Goal: Navigation & Orientation: Find specific page/section

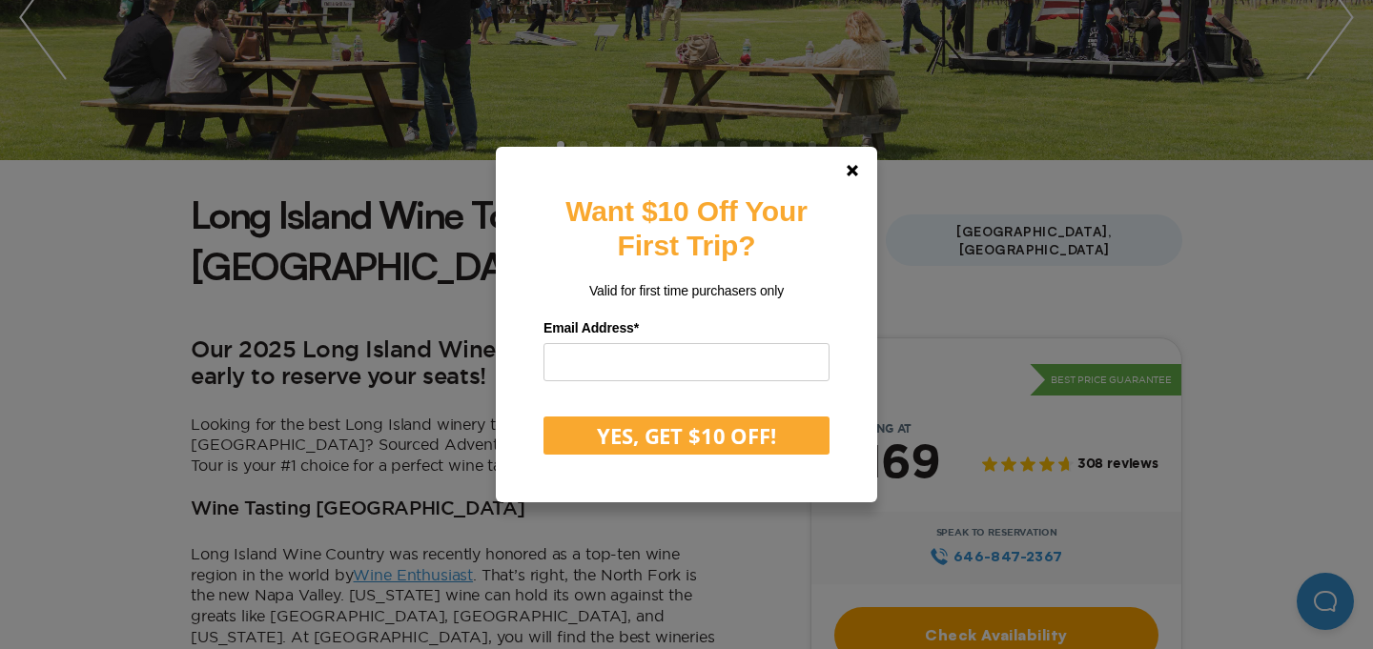
scroll to position [381, 0]
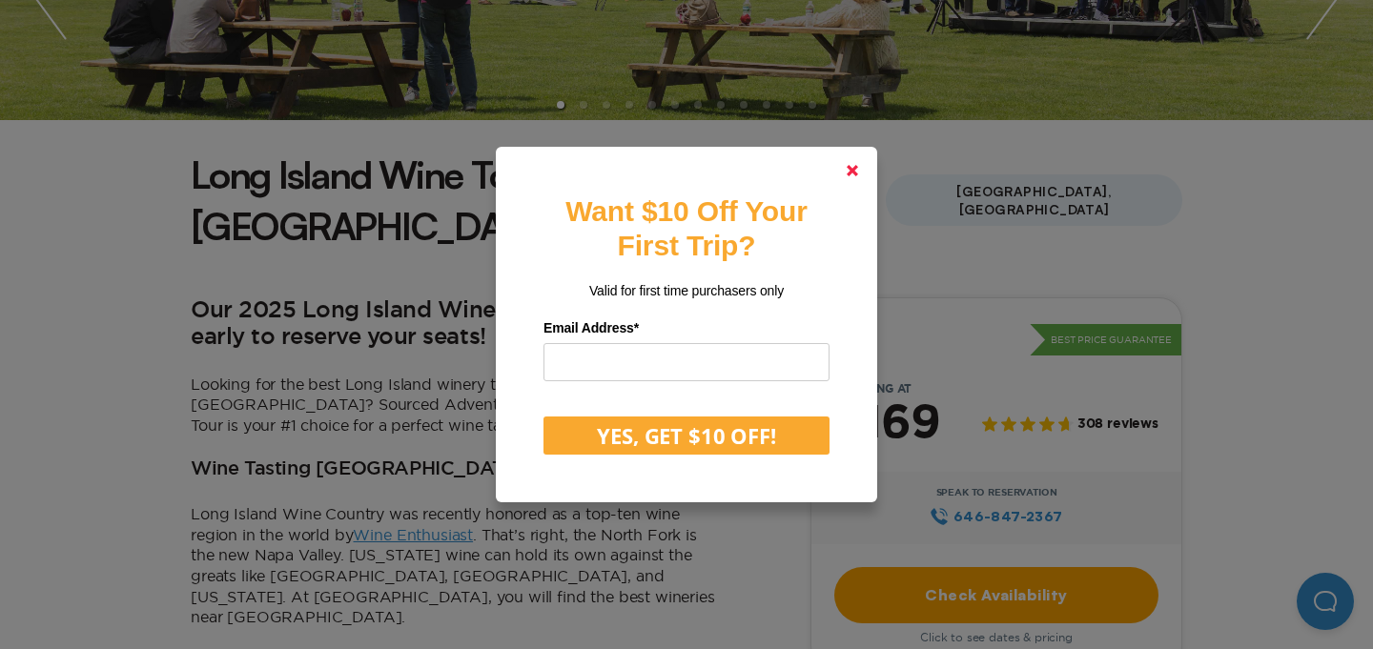
click at [856, 172] on icon at bounding box center [852, 170] width 11 height 11
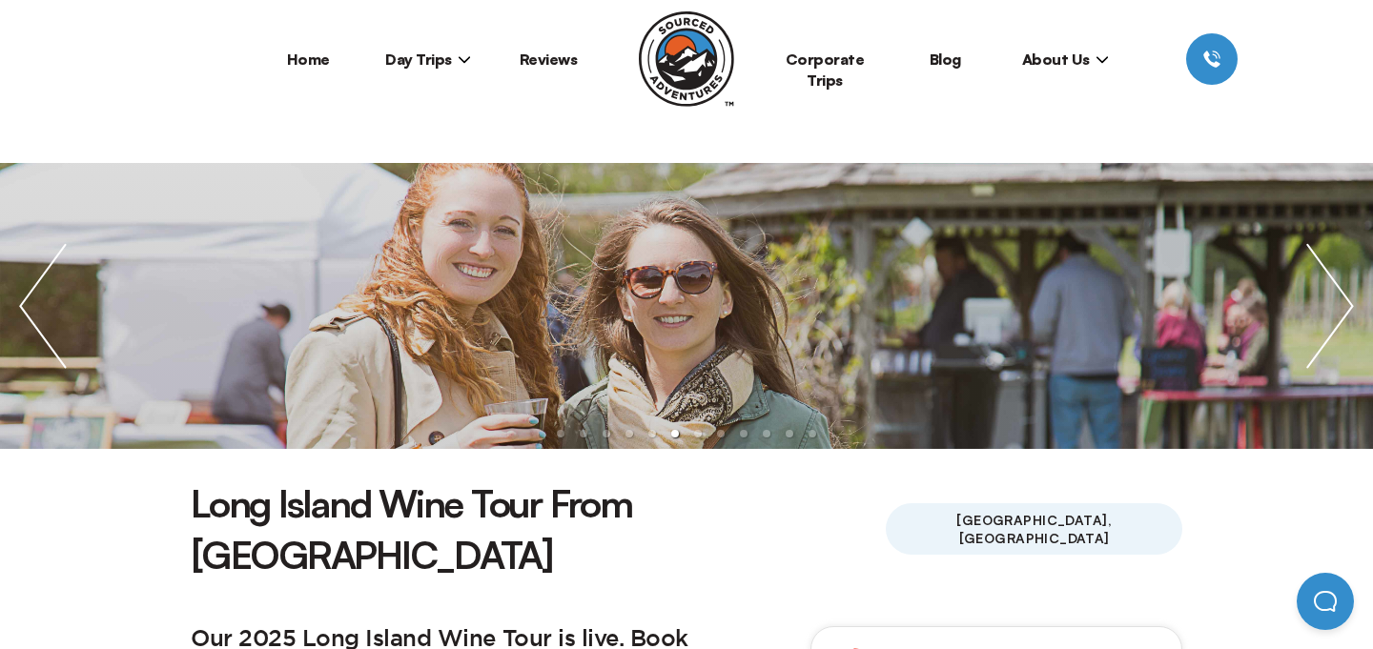
scroll to position [0, 0]
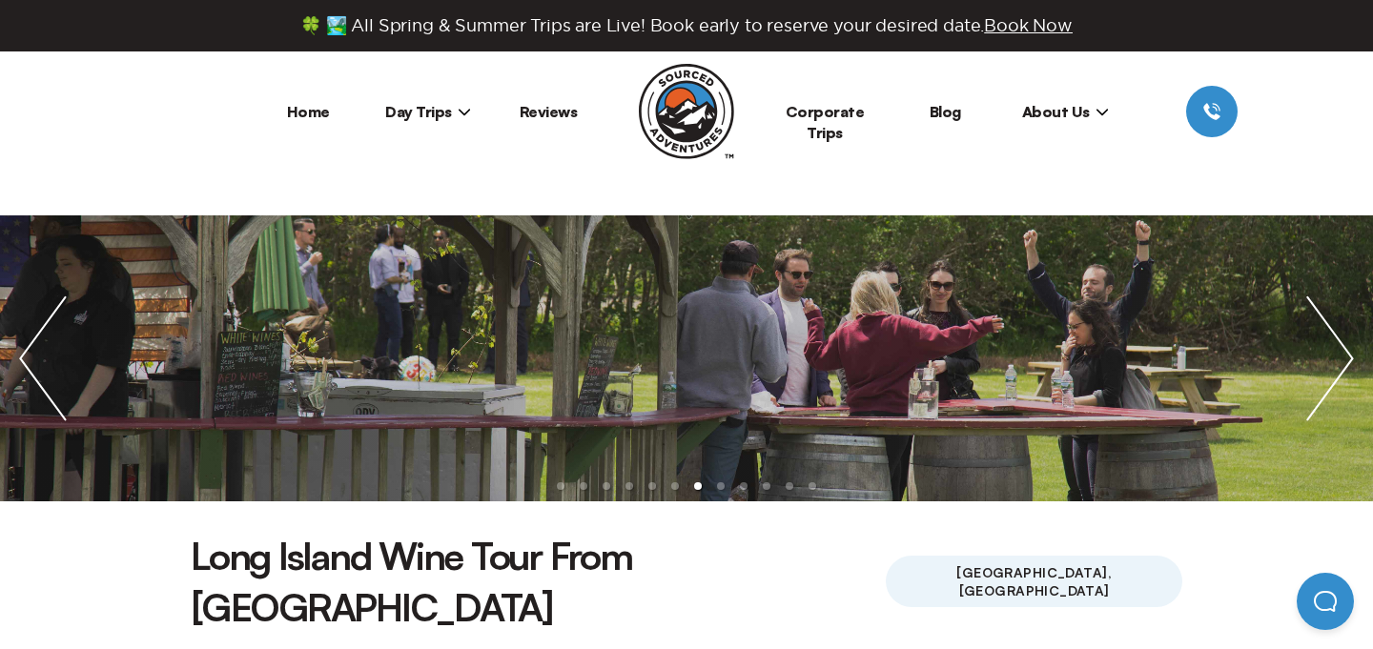
click at [426, 105] on span "Day Trips" at bounding box center [428, 111] width 86 height 19
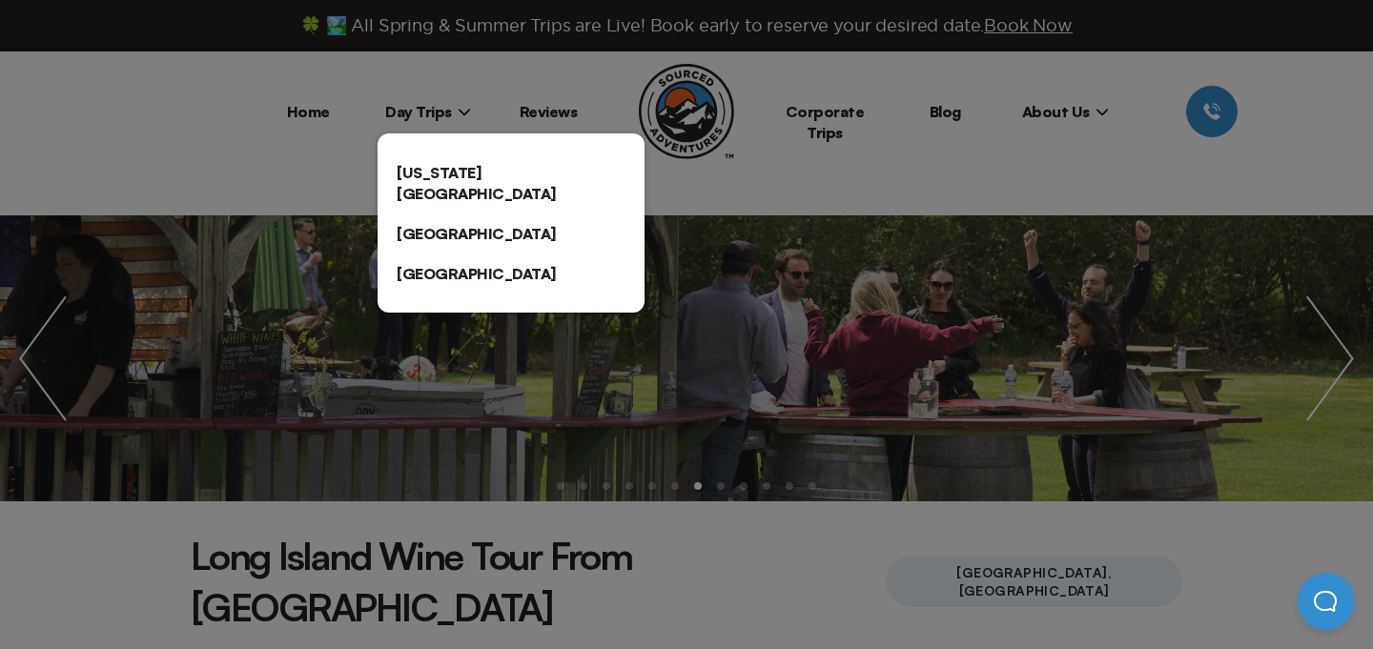
click at [433, 168] on link "[US_STATE][GEOGRAPHIC_DATA]" at bounding box center [511, 183] width 267 height 61
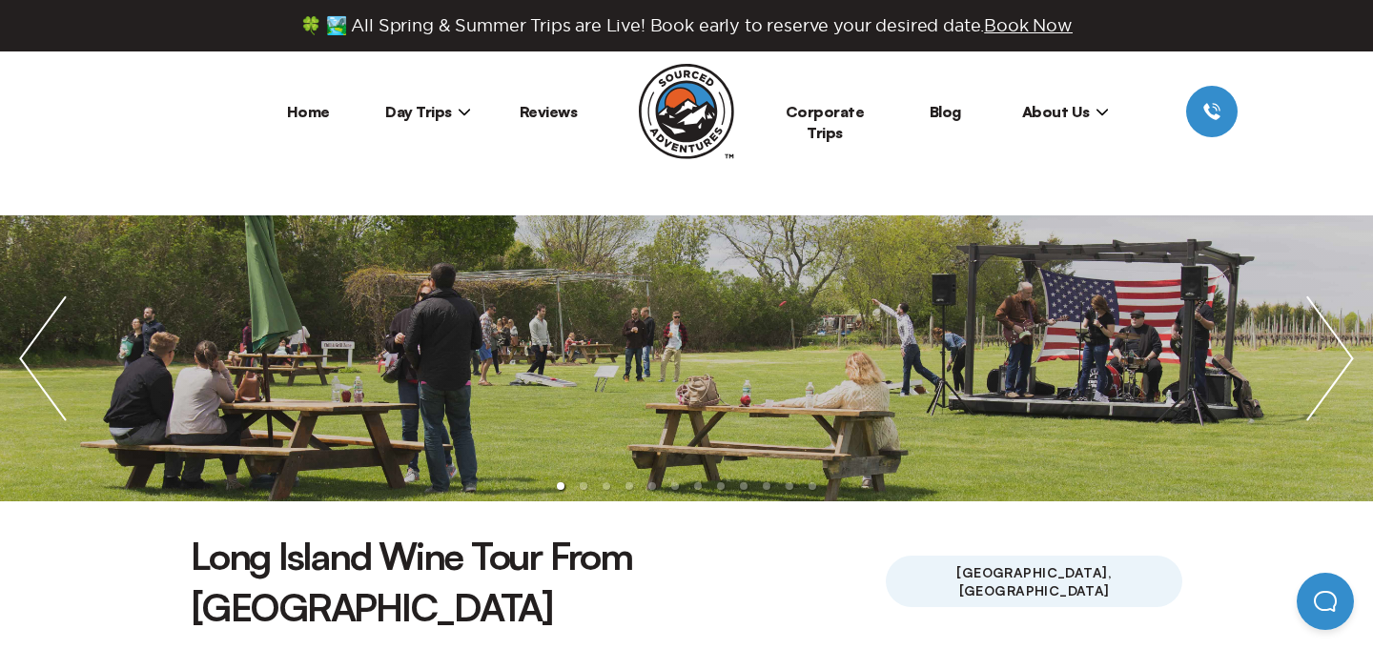
click at [460, 112] on icon at bounding box center [464, 112] width 11 height 7
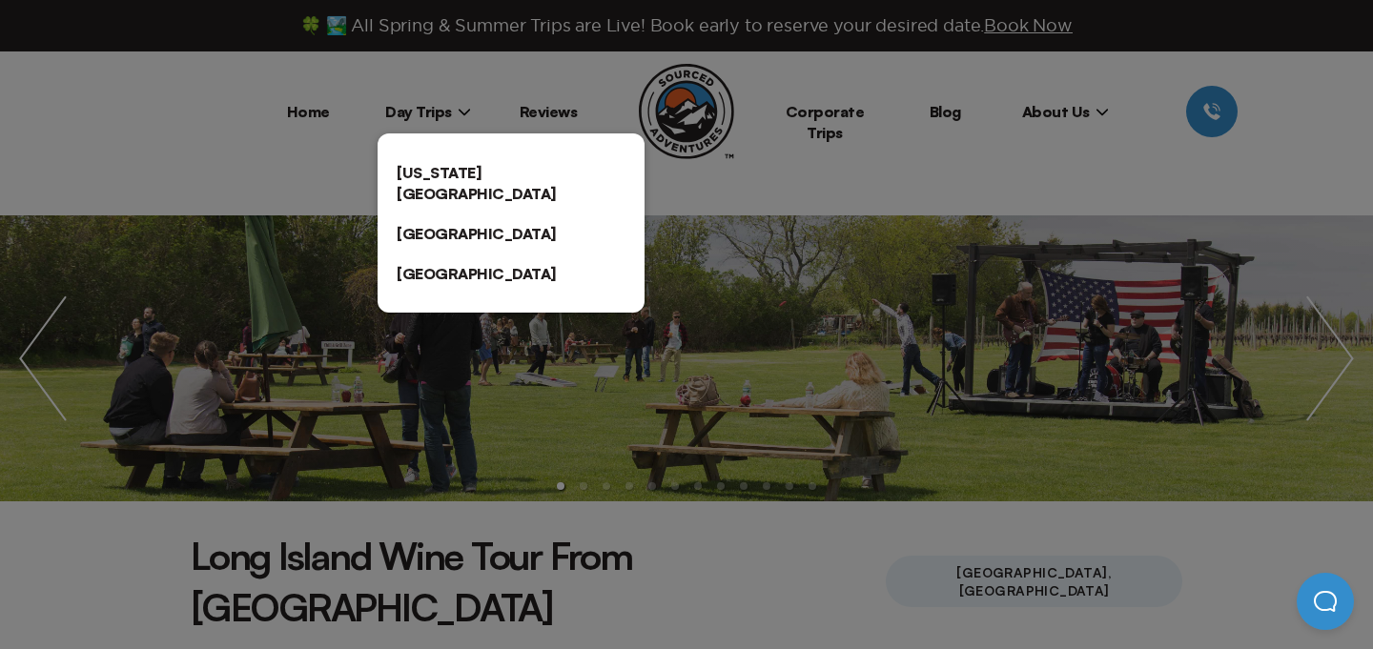
click at [438, 214] on link "[GEOGRAPHIC_DATA]" at bounding box center [511, 234] width 267 height 40
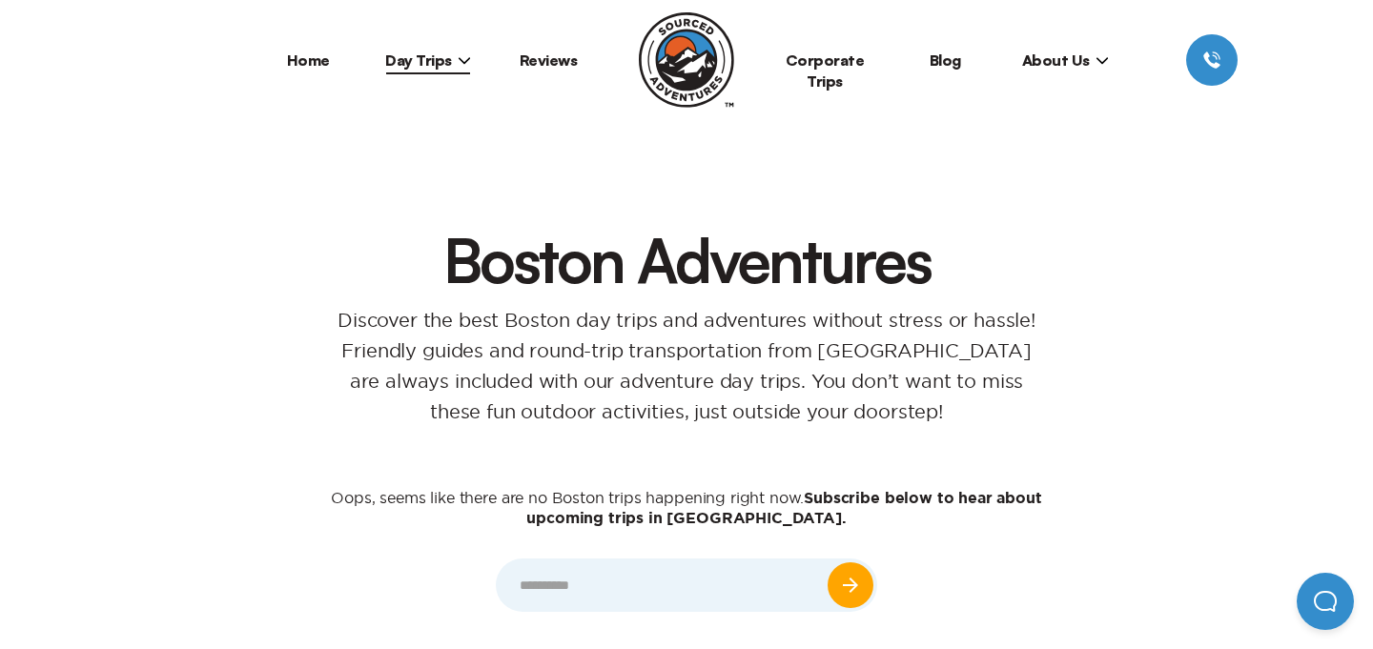
click at [455, 65] on span "Day Trips" at bounding box center [428, 60] width 86 height 19
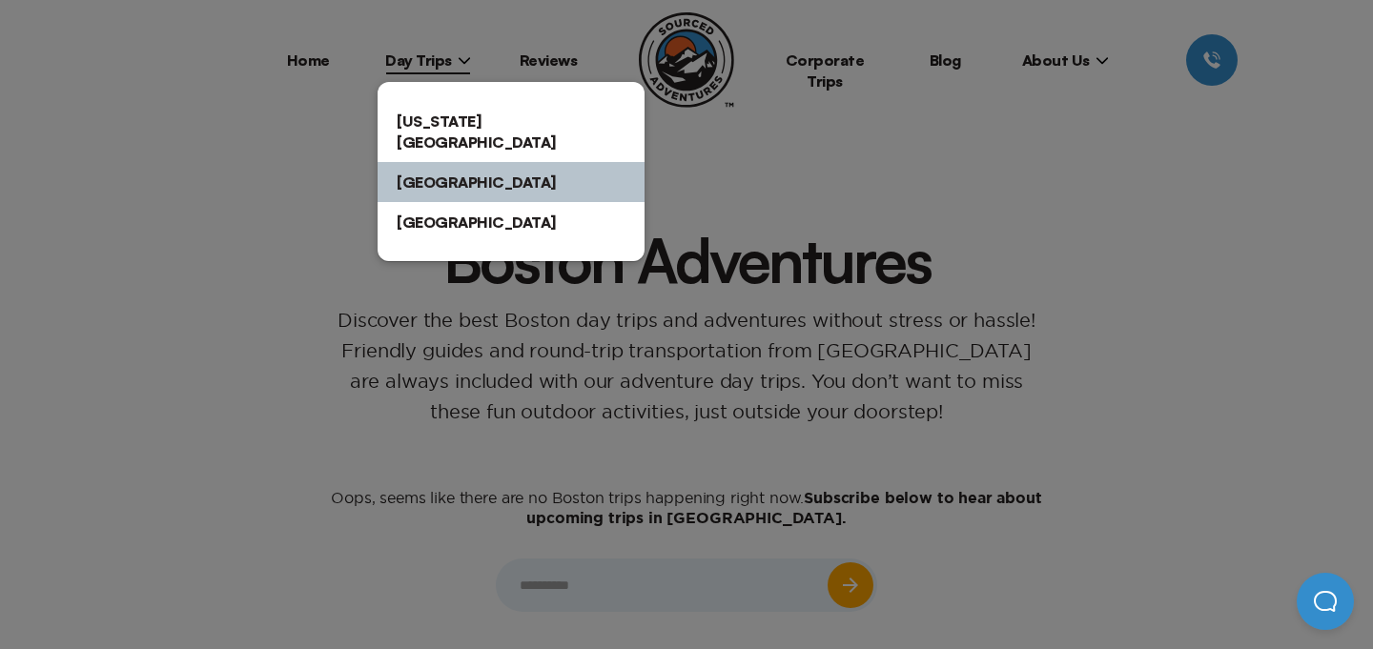
click at [432, 202] on link "[GEOGRAPHIC_DATA]" at bounding box center [511, 222] width 267 height 40
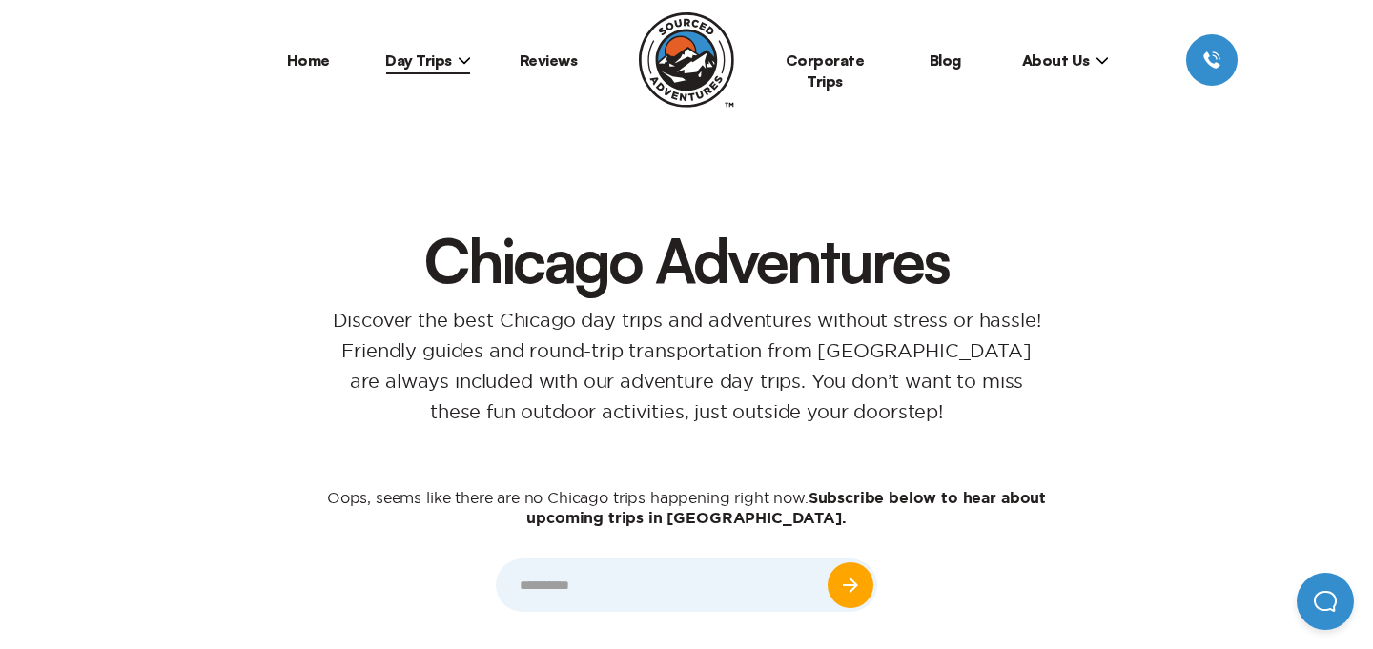
click at [462, 61] on icon at bounding box center [464, 59] width 13 height 13
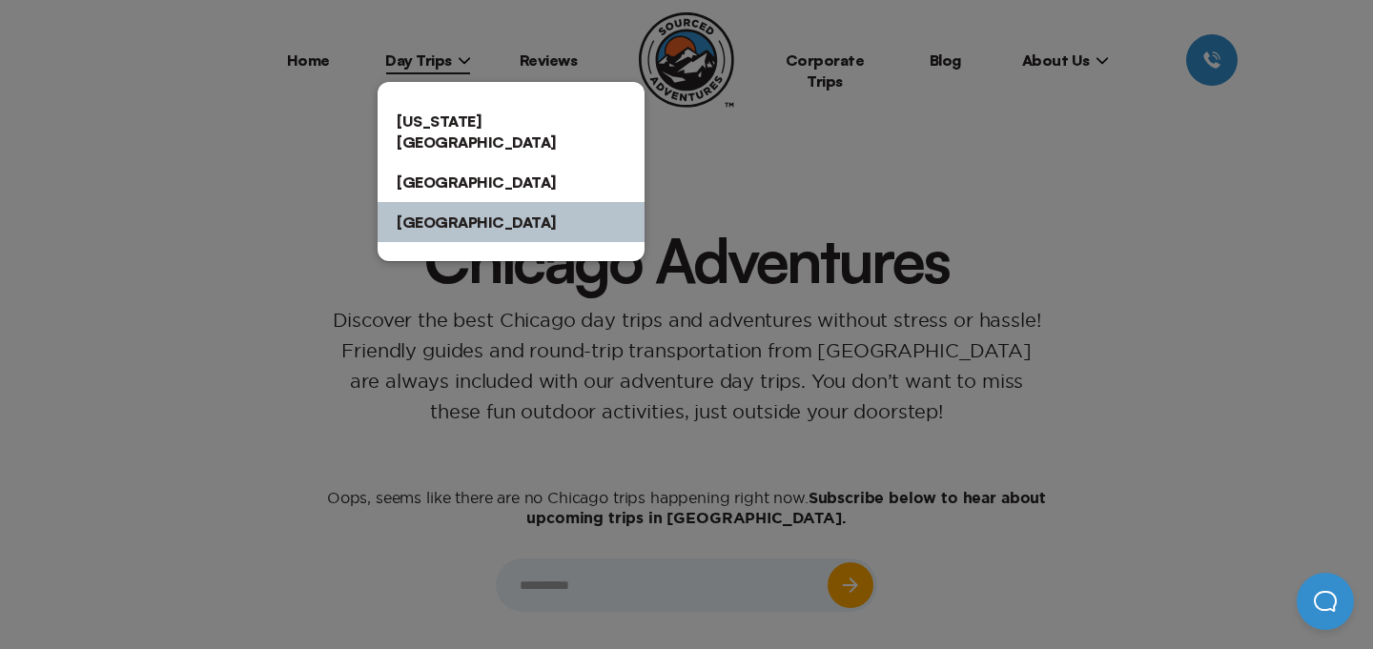
click at [443, 111] on link "[US_STATE][GEOGRAPHIC_DATA]" at bounding box center [511, 131] width 267 height 61
